Goal: Register for event/course

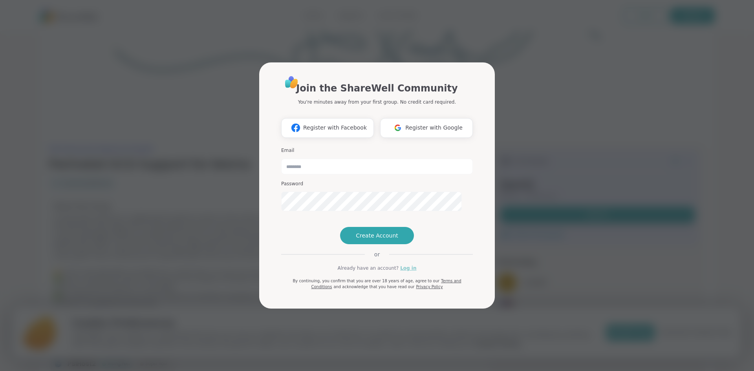
click at [416, 272] on link "Log in" at bounding box center [408, 268] width 16 height 7
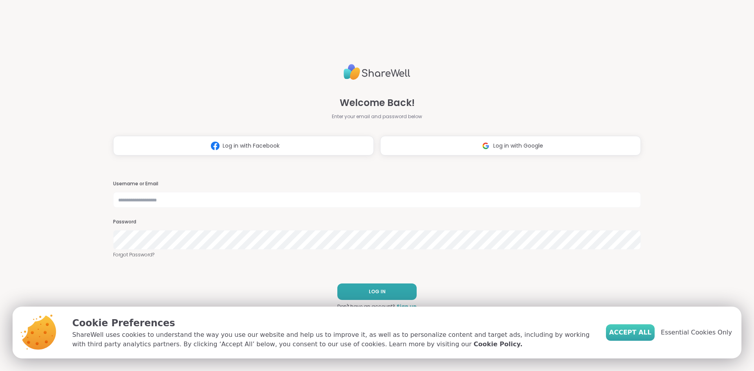
click at [619, 328] on span "Accept All" at bounding box center [630, 332] width 42 height 9
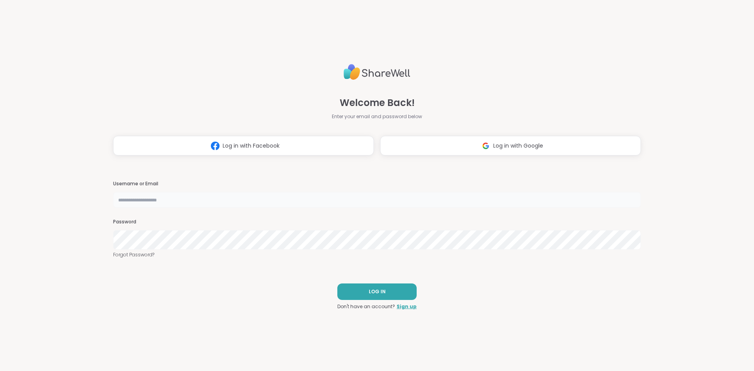
click at [220, 200] on input "text" at bounding box center [377, 200] width 528 height 16
type input "**********"
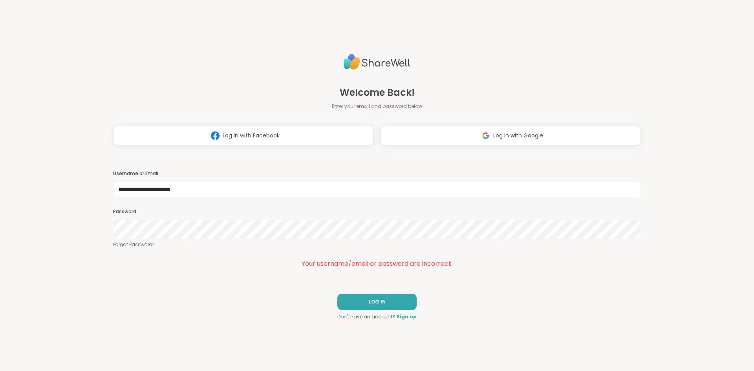
click at [28, 227] on div "**********" at bounding box center [377, 185] width 754 height 371
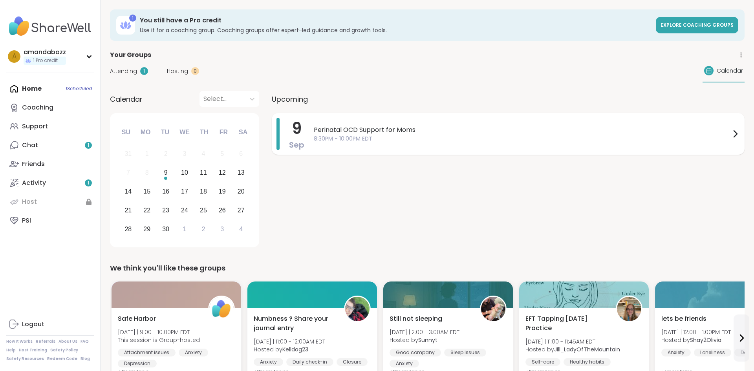
click at [415, 143] on span "8:30PM - 10:00PM EDT" at bounding box center [522, 139] width 417 height 8
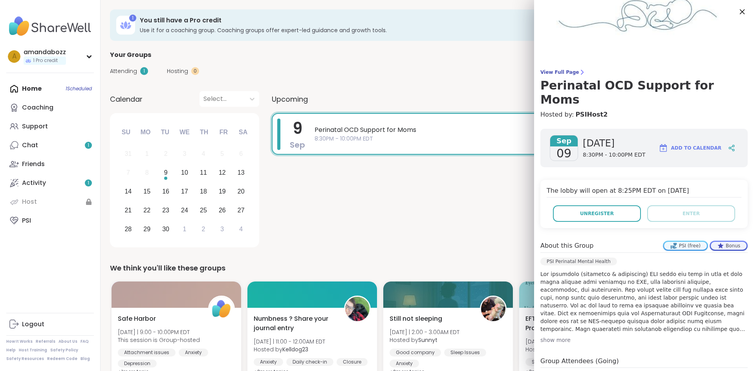
click at [739, 14] on icon at bounding box center [742, 12] width 10 height 10
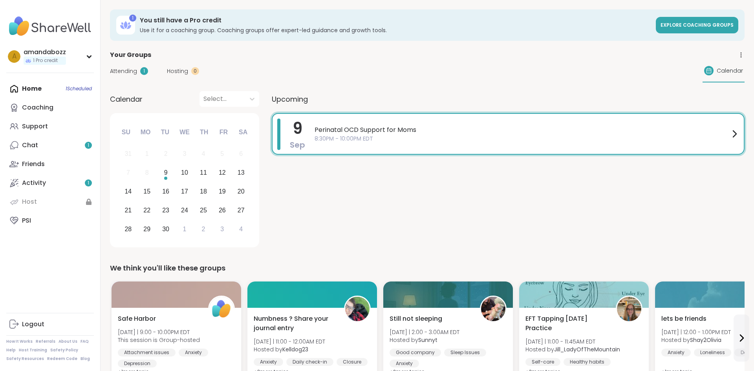
click at [433, 143] on span "8:30PM - 10:00PM EDT" at bounding box center [522, 139] width 415 height 8
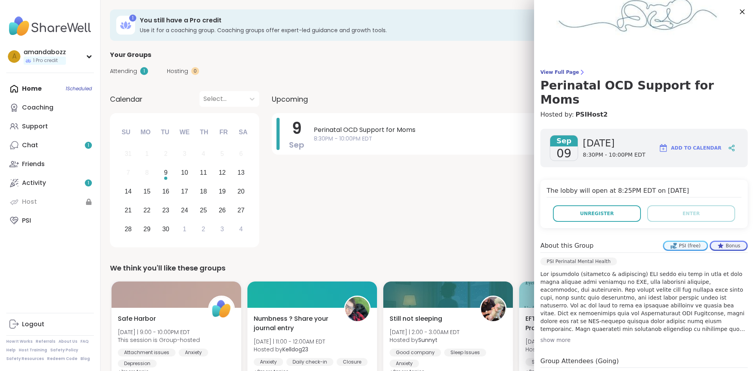
click at [406, 217] on div "9 Sep Perinatal OCD Support for Moms 8:30PM - 10:00PM EDT" at bounding box center [508, 181] width 473 height 137
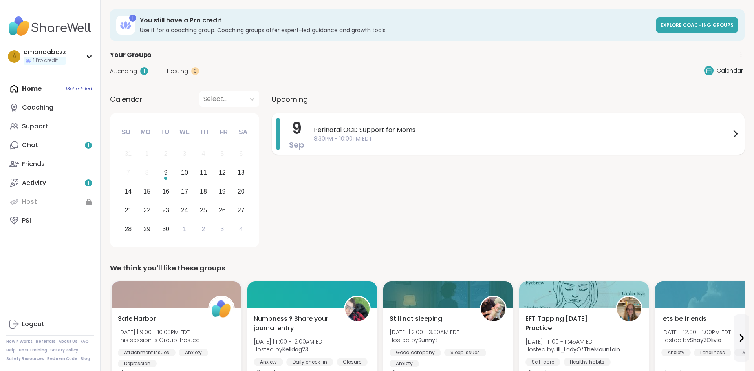
click at [503, 143] on span "8:30PM - 10:00PM EDT" at bounding box center [522, 139] width 417 height 8
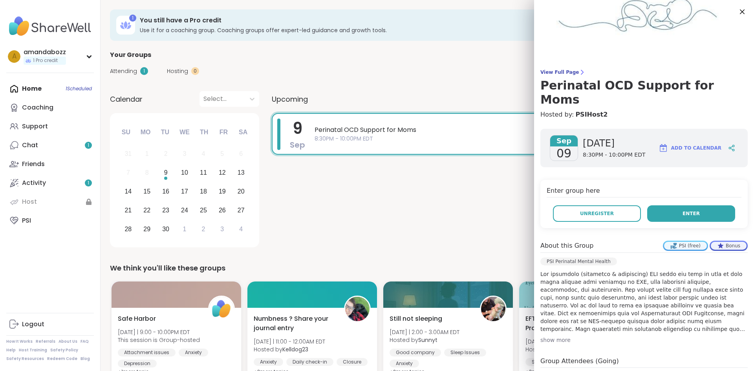
click at [708, 222] on button "Enter" at bounding box center [691, 213] width 88 height 16
click at [703, 222] on button "Enter" at bounding box center [691, 213] width 88 height 16
click at [700, 222] on button "Enter" at bounding box center [691, 213] width 88 height 16
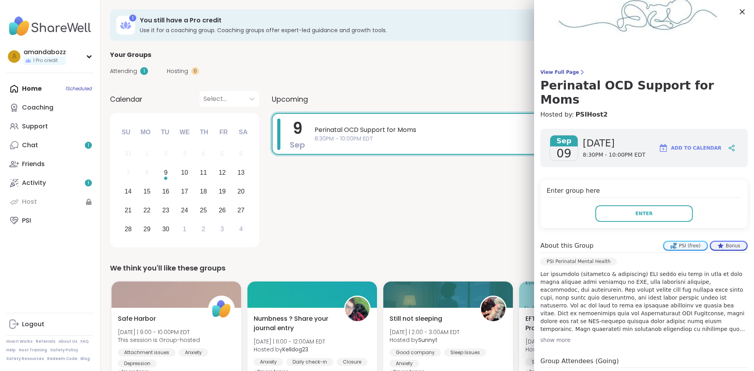
click at [738, 14] on icon at bounding box center [742, 12] width 10 height 10
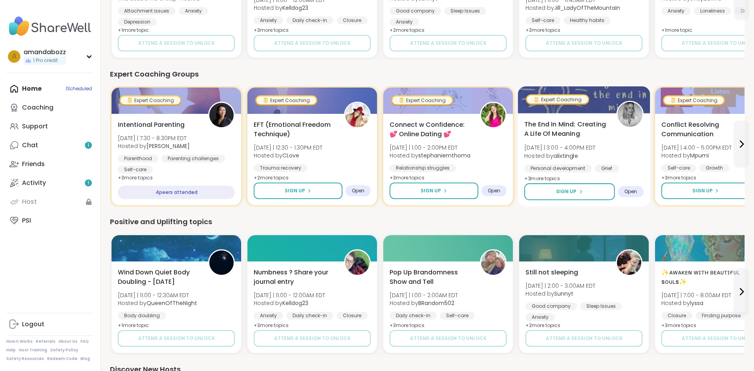
scroll to position [362, 0]
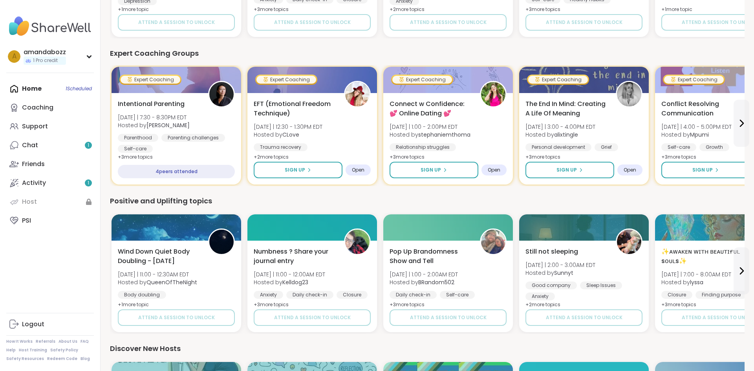
click at [88, 104] on div "Home 1 Scheduled Coaching Support Chat 1 Friends Activity 1 Host PSI" at bounding box center [50, 154] width 88 height 151
click at [33, 101] on div "Home 1 Scheduled Coaching Support Chat 1 Friends Activity 1 Host PSI" at bounding box center [50, 154] width 88 height 151
click at [38, 150] on div "Chat 1" at bounding box center [30, 145] width 16 height 9
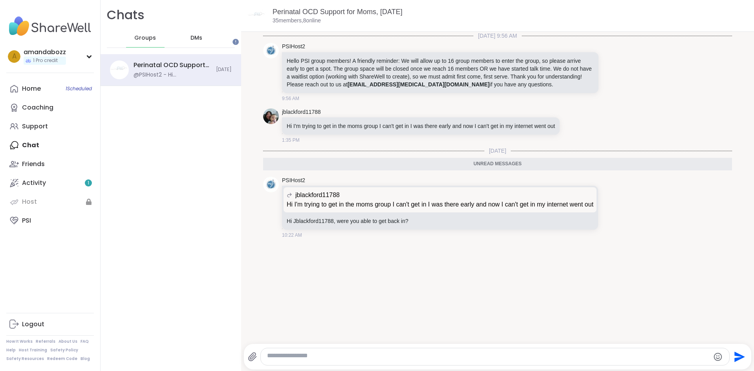
click at [216, 48] on div "DMs" at bounding box center [197, 38] width 38 height 19
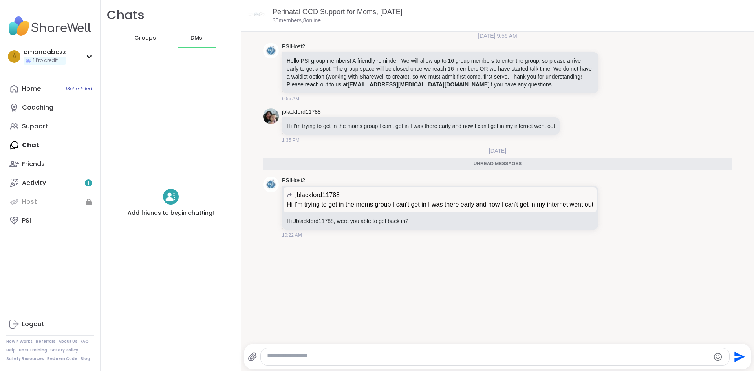
click at [156, 42] on span "Groups" at bounding box center [145, 38] width 22 height 8
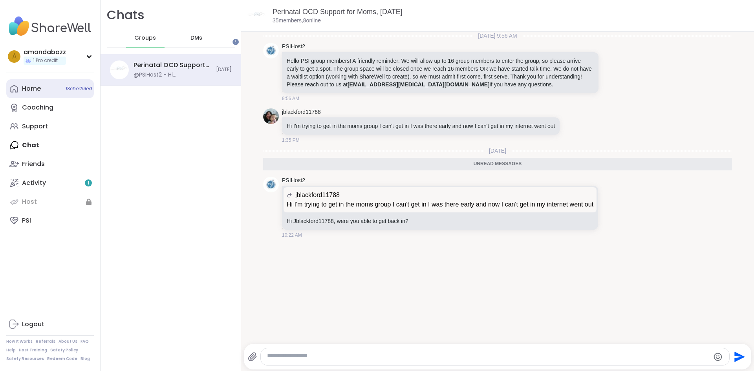
click at [59, 97] on link "Home 1 Scheduled" at bounding box center [50, 88] width 88 height 19
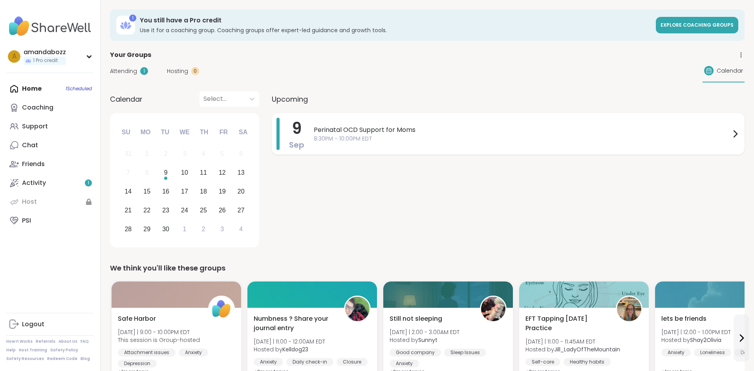
click at [364, 135] on span "Perinatal OCD Support for Moms" at bounding box center [522, 129] width 417 height 9
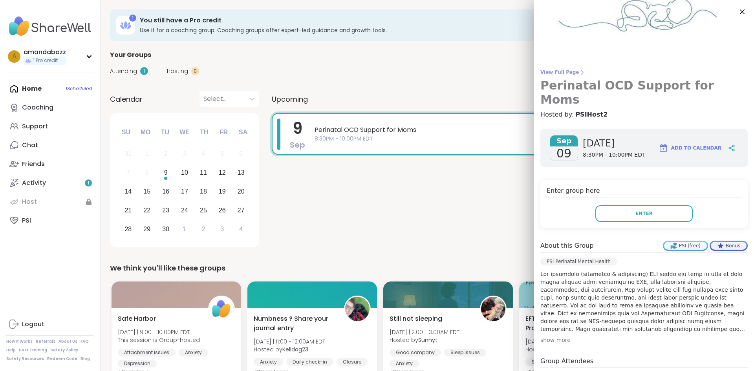
click at [578, 75] on span "View Full Page" at bounding box center [643, 72] width 207 height 6
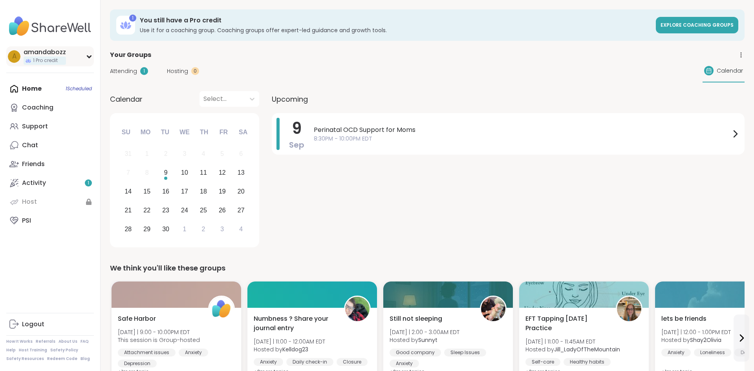
click at [92, 59] on icon at bounding box center [89, 57] width 6 height 4
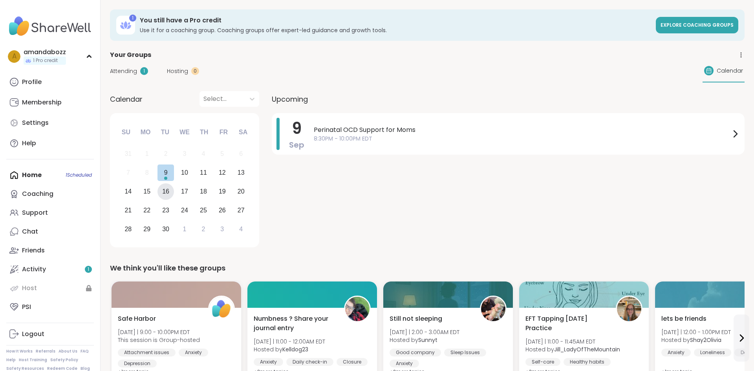
click at [174, 200] on div "16" at bounding box center [165, 191] width 17 height 17
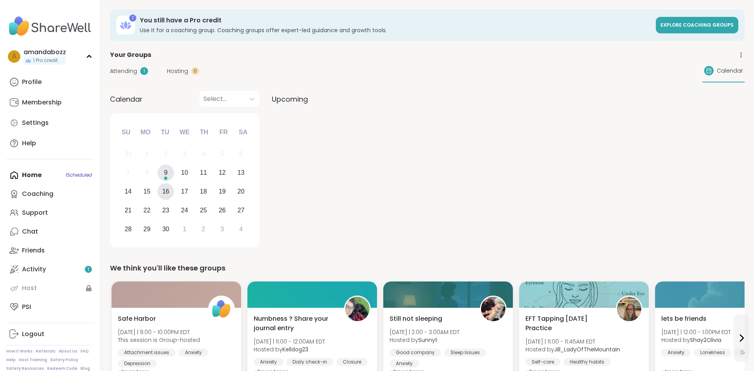
click at [174, 181] on div "9" at bounding box center [165, 173] width 17 height 17
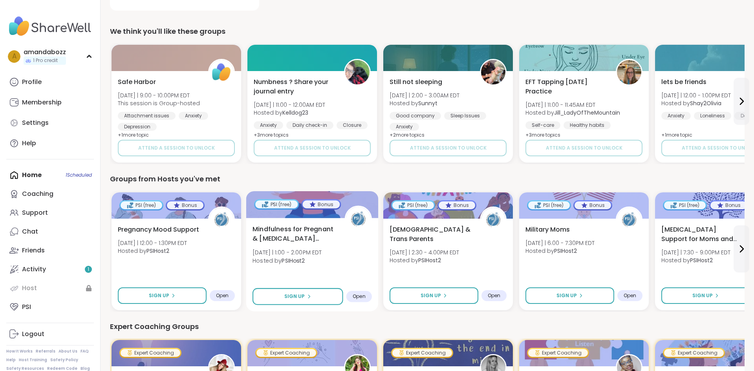
scroll to position [258, 0]
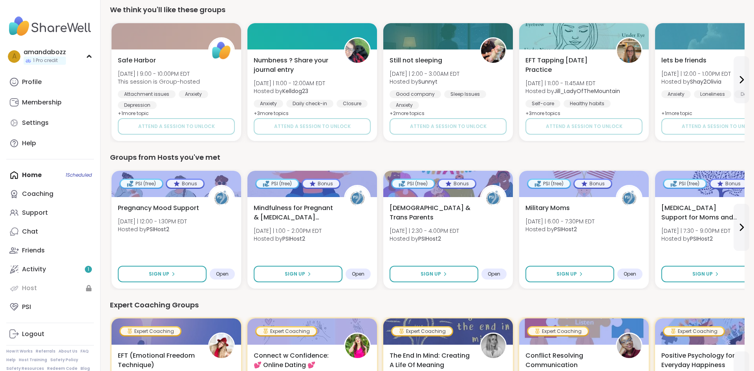
drag, startPoint x: 747, startPoint y: 195, endPoint x: 621, endPoint y: 174, distance: 127.5
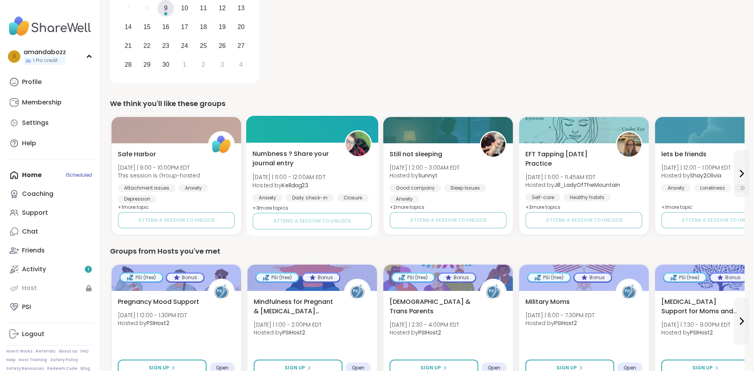
scroll to position [0, 0]
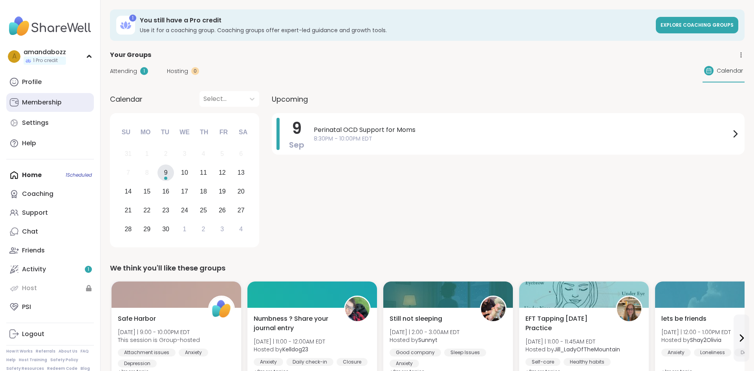
click at [62, 107] on div "Membership" at bounding box center [42, 102] width 40 height 9
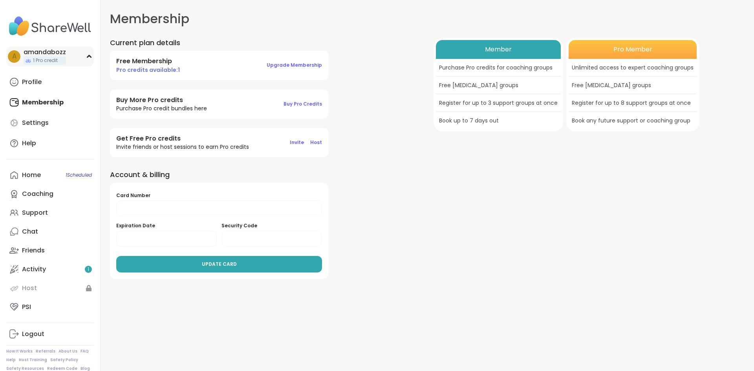
click at [59, 57] on div "amandabozz" at bounding box center [45, 52] width 42 height 9
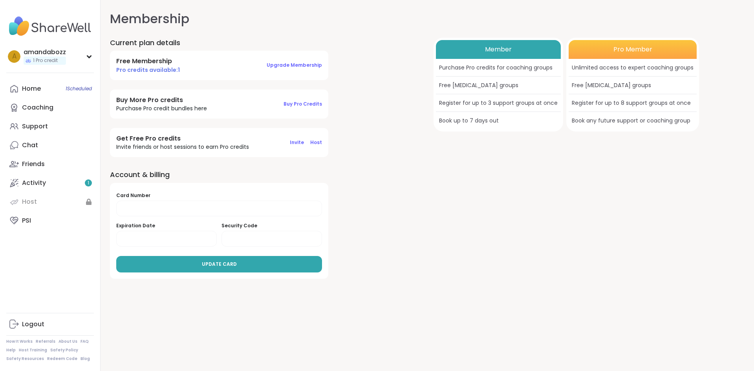
click at [77, 38] on img at bounding box center [50, 26] width 88 height 27
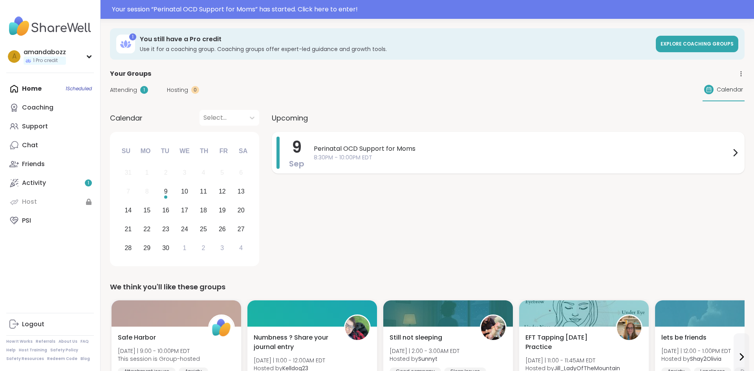
click at [457, 154] on span "Perinatal OCD Support for Moms" at bounding box center [522, 148] width 417 height 9
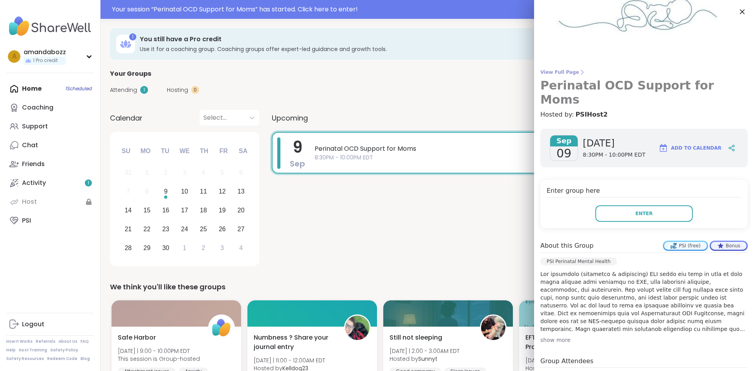
click at [644, 96] on h3 "Perinatal OCD Support for Moms" at bounding box center [643, 93] width 207 height 28
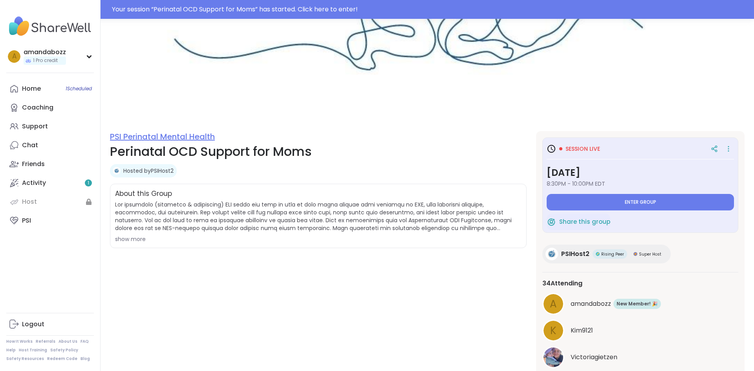
click at [186, 142] on link "PSI Perinatal Mental Health" at bounding box center [162, 136] width 105 height 11
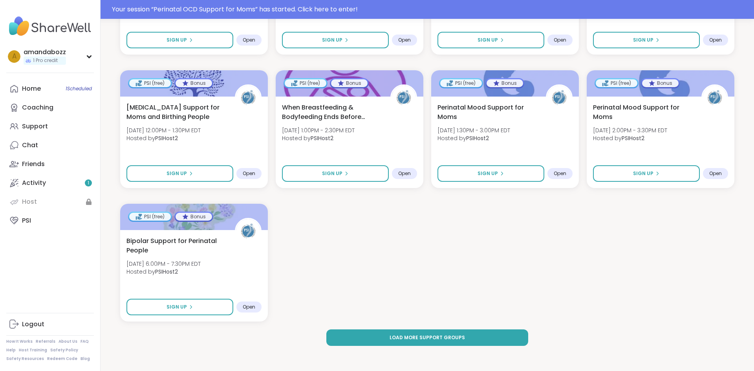
scroll to position [871, 0]
click at [504, 329] on button "Load more support groups" at bounding box center [426, 337] width 201 height 16
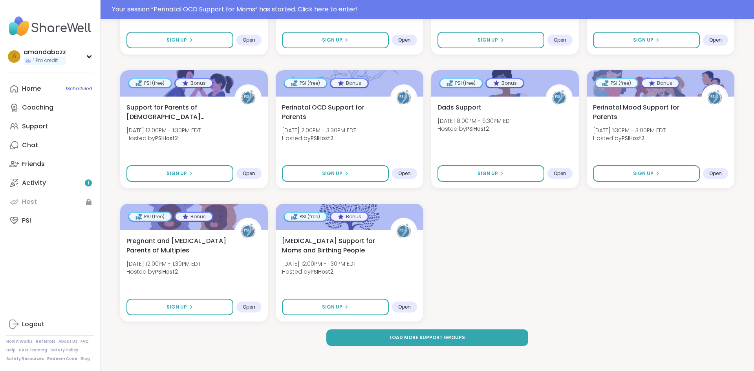
scroll to position [1643, 0]
click at [364, 121] on span "Perinatal OCD Support for Parents" at bounding box center [332, 111] width 102 height 19
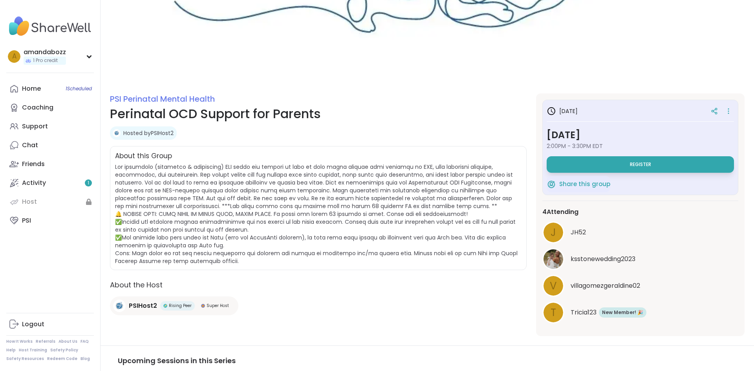
scroll to position [21, 0]
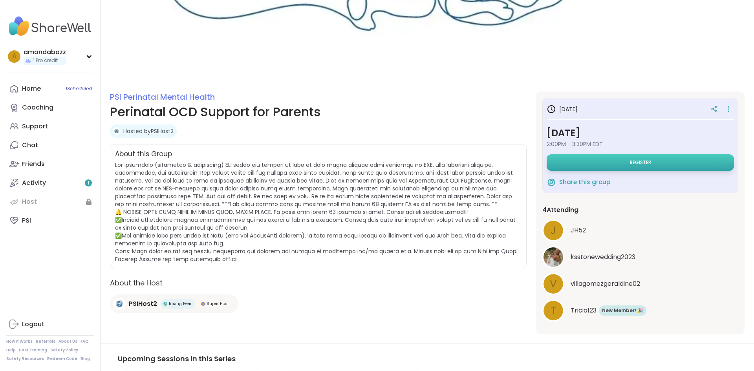
click at [662, 171] on button "Register" at bounding box center [640, 162] width 187 height 16
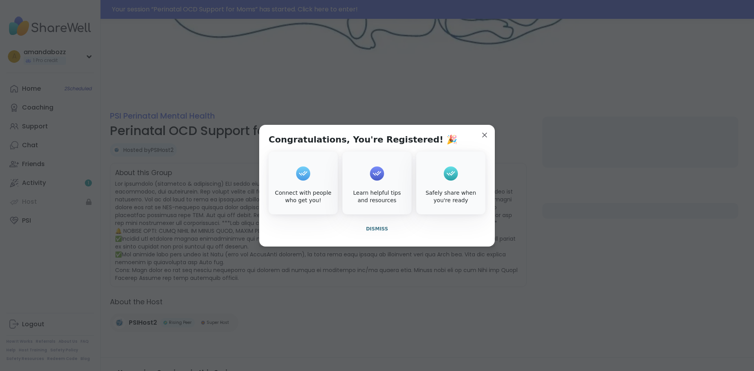
scroll to position [40, 0]
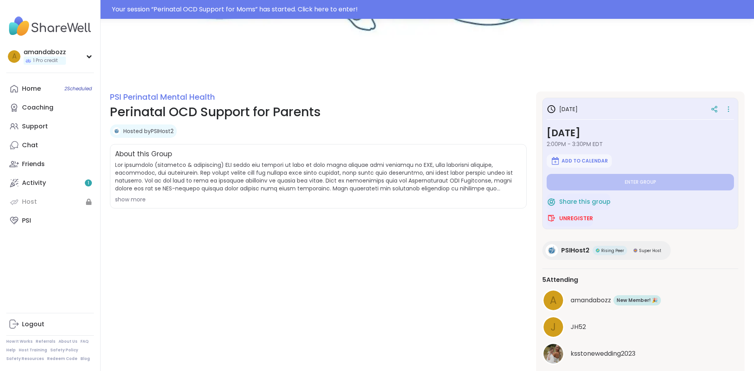
click at [166, 203] on div "show more" at bounding box center [318, 200] width 406 height 8
